Goal: Task Accomplishment & Management: Manage account settings

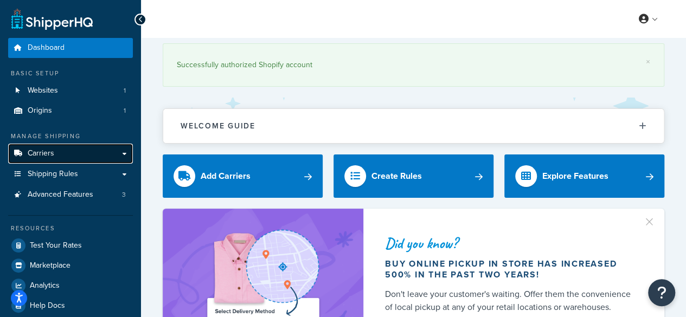
click at [47, 151] on span "Carriers" at bounding box center [41, 153] width 27 height 9
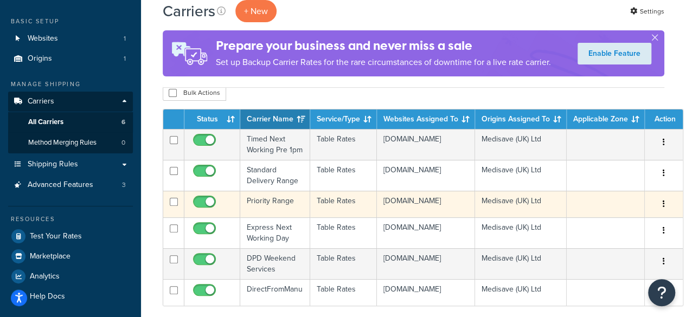
scroll to position [54, 0]
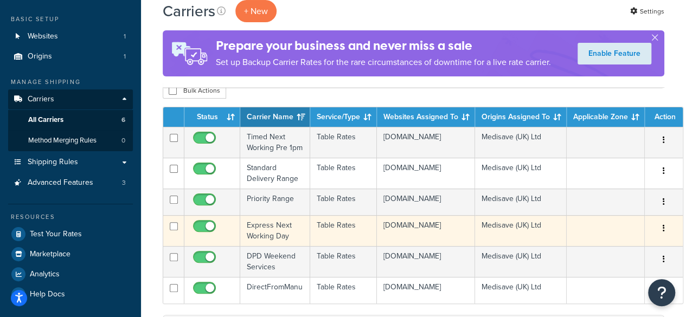
click at [224, 242] on td at bounding box center [212, 230] width 56 height 31
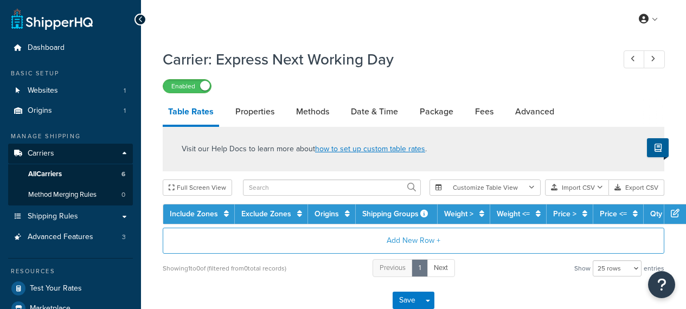
select select "25"
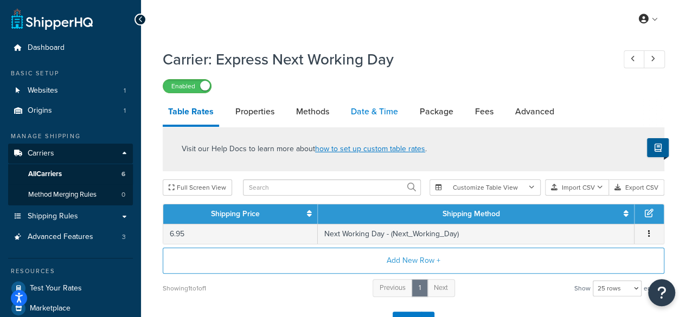
click at [366, 108] on link "Date & Time" at bounding box center [374, 112] width 58 height 26
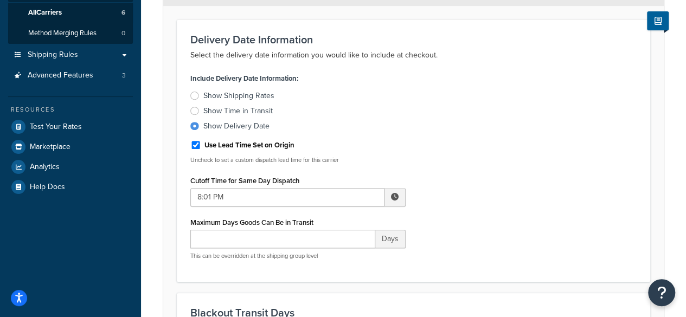
scroll to position [217, 0]
